Goal: Find specific page/section: Find specific page/section

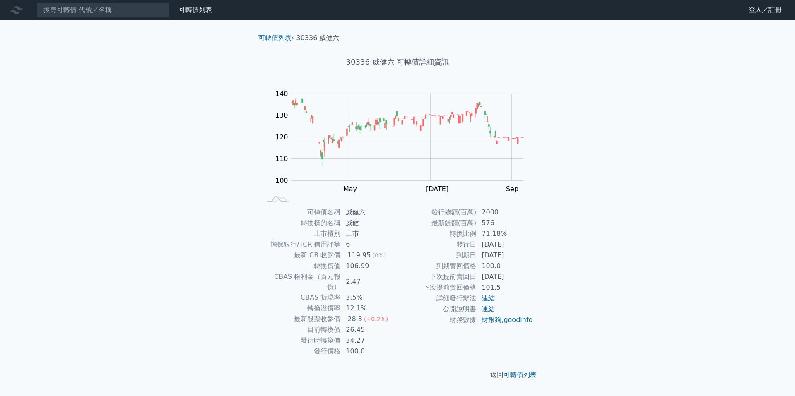
click at [115, 2] on nav "可轉債列表 財務數據 可轉債列表 財務數據 登入／註冊 登入／註冊" at bounding box center [397, 10] width 795 height 20
click at [112, 9] on input at bounding box center [102, 10] width 133 height 14
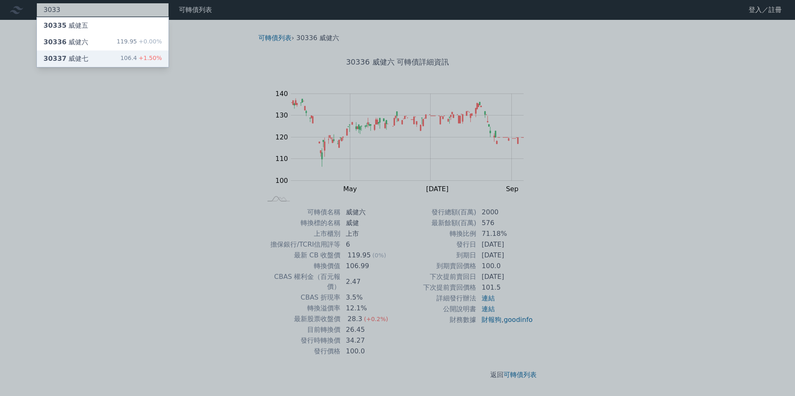
type input "3033"
click at [81, 57] on div "30337 威健七" at bounding box center [65, 59] width 45 height 10
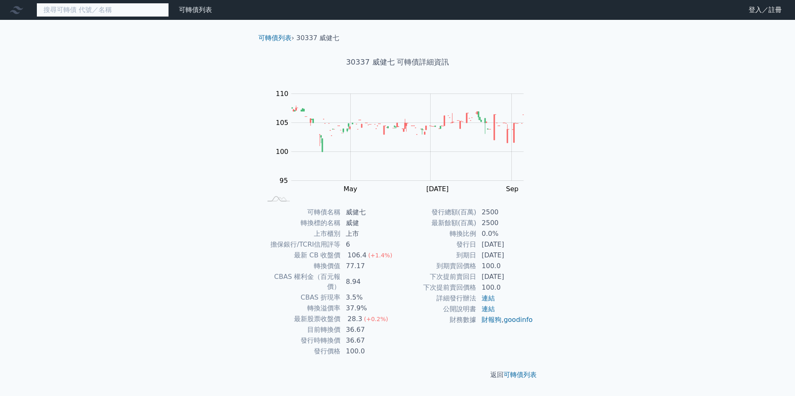
click at [85, 4] on input at bounding box center [102, 10] width 133 height 14
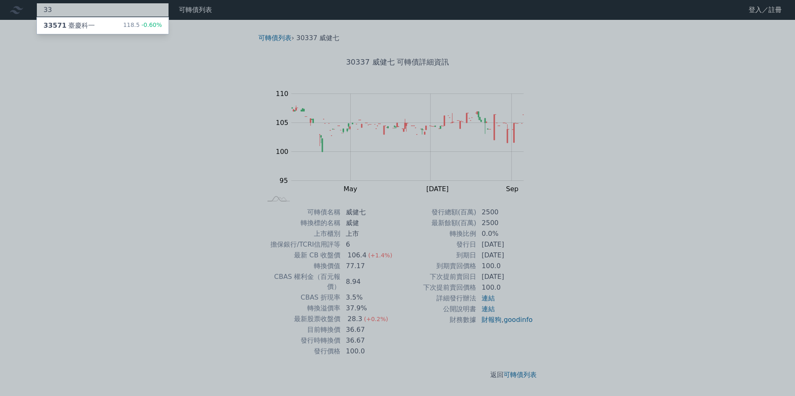
type input "3"
type input "3491"
click at [84, 28] on div "34912 昇達科二" at bounding box center [68, 26] width 51 height 10
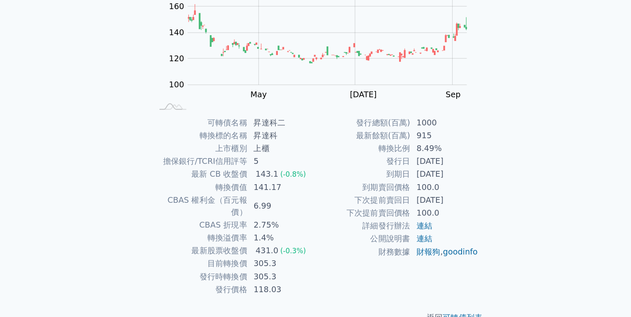
scroll to position [66, 0]
